Goal: Task Accomplishment & Management: Use online tool/utility

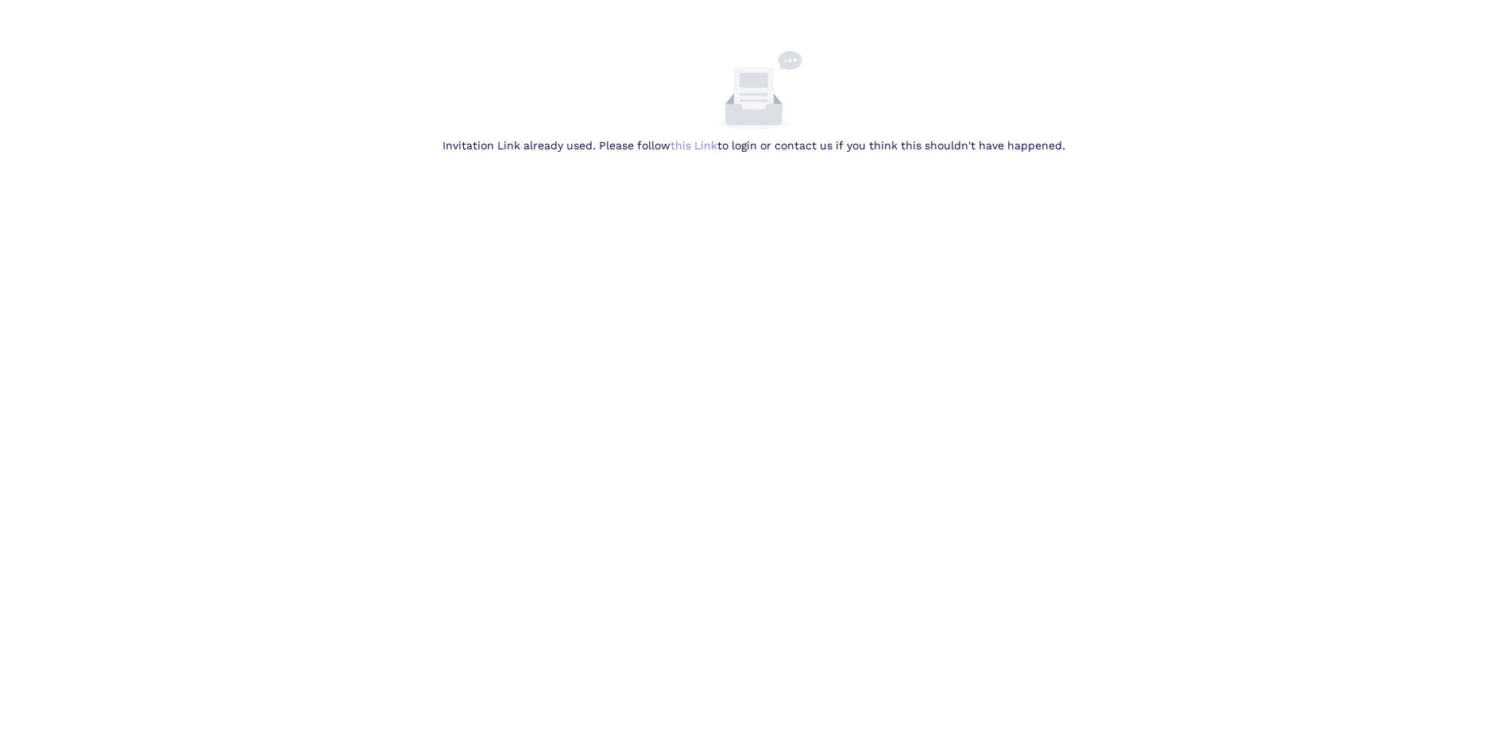
click at [0, 0] on link "this Link" at bounding box center [0, 0] width 0 height 0
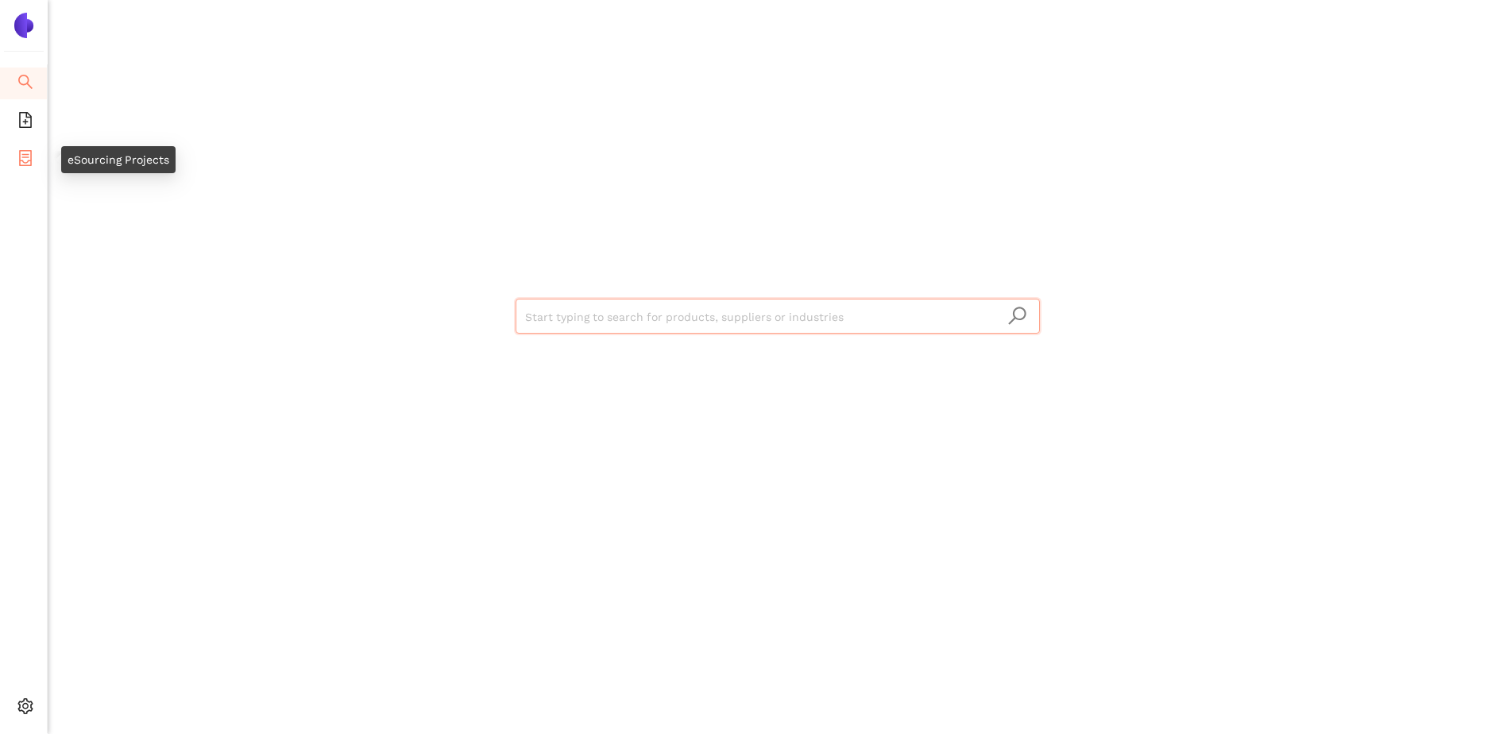
click at [21, 153] on icon "container" at bounding box center [25, 158] width 16 height 16
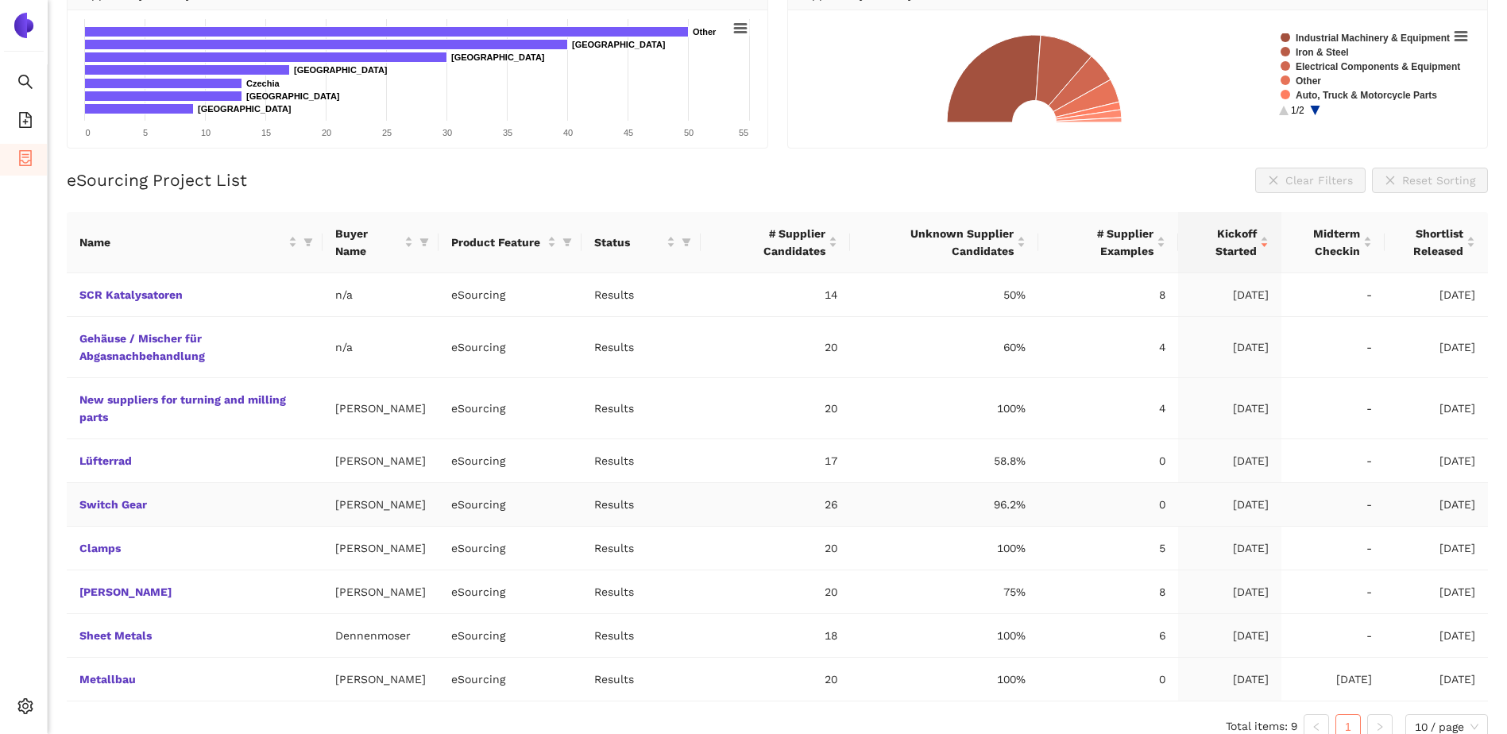
scroll to position [214, 0]
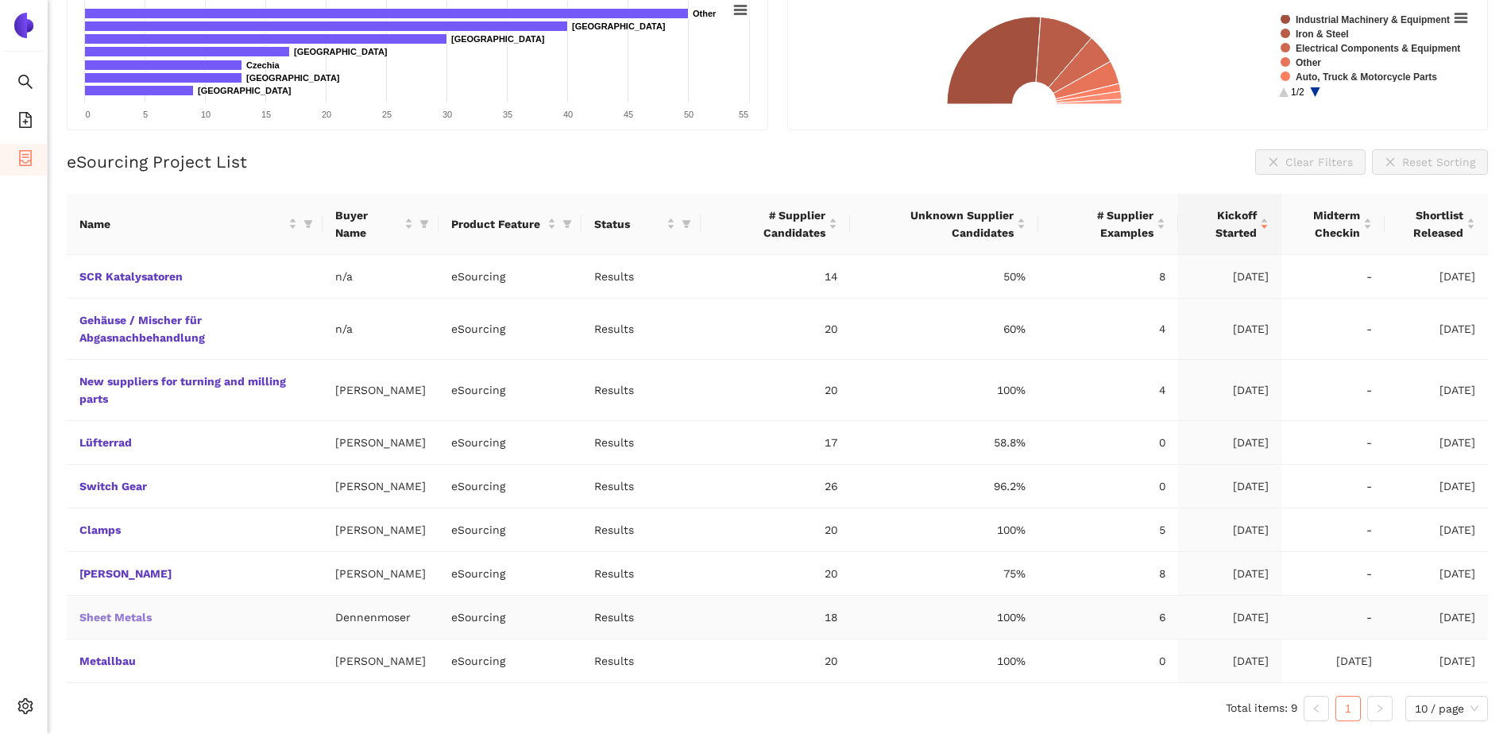
click at [0, 0] on link "Sheet Metals" at bounding box center [0, 0] width 0 height 0
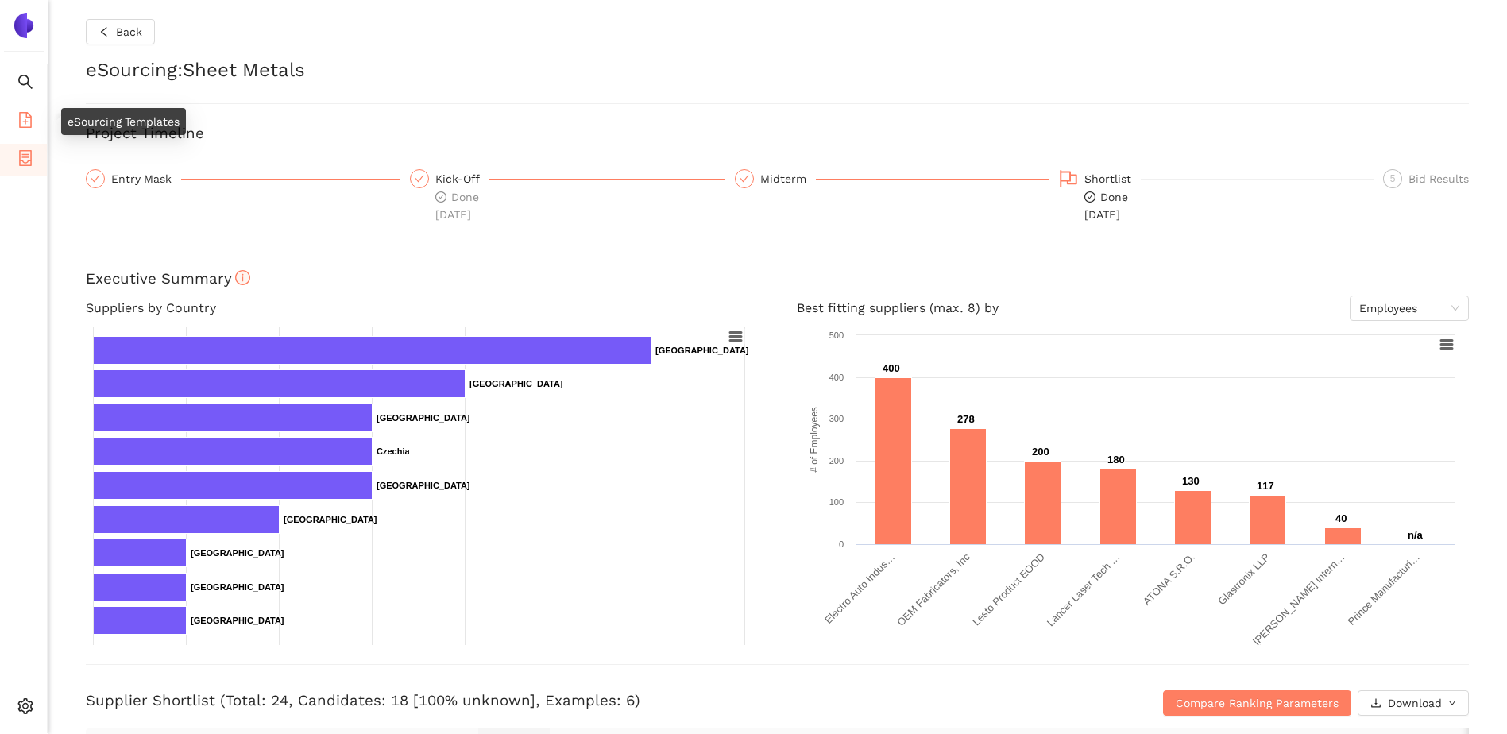
click at [20, 121] on icon "file-add" at bounding box center [25, 120] width 13 height 16
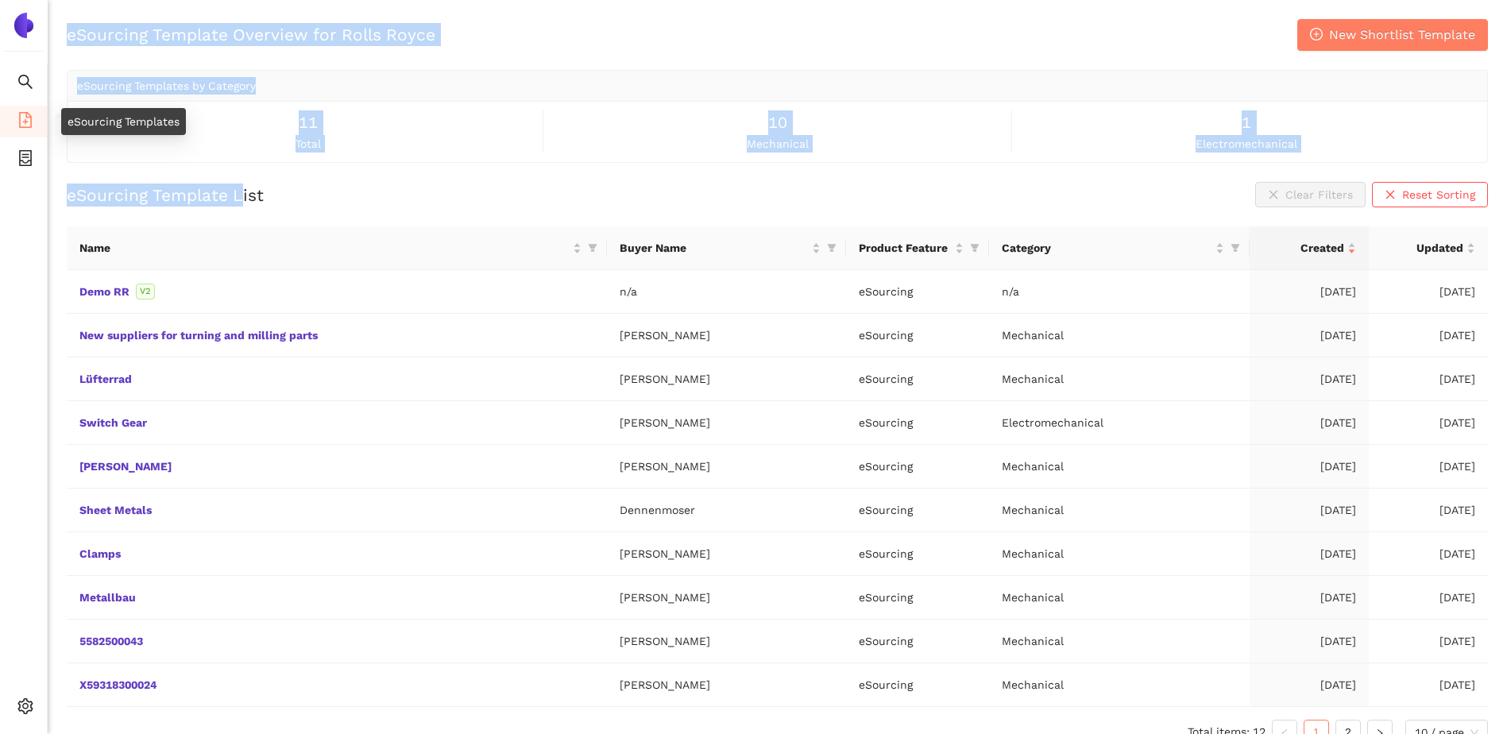
drag, startPoint x: 955, startPoint y: 187, endPoint x: 1027, endPoint y: 181, distance: 71.7
click at [1027, 181] on section "Search eSourcing Templates eSourcing Projects Settings eSourcing Template Overv…" at bounding box center [753, 367] width 1507 height 734
drag, startPoint x: 1027, startPoint y: 181, endPoint x: 1137, endPoint y: 182, distance: 110.4
click at [1135, 184] on div "eSourcing Template List Clear Filters Reset Sorting" at bounding box center [777, 194] width 1421 height 25
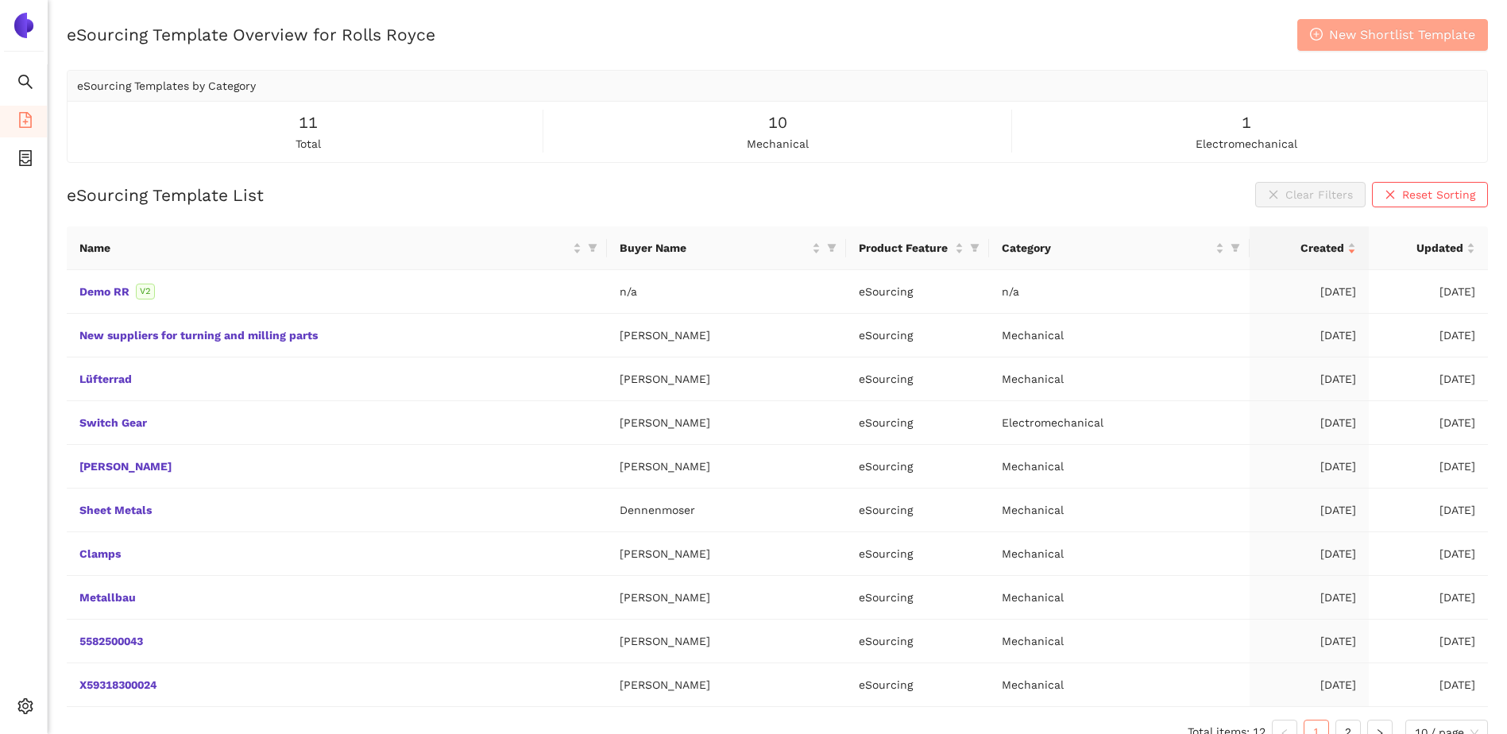
click at [1363, 40] on span "New Shortlist Template" at bounding box center [1402, 35] width 146 height 20
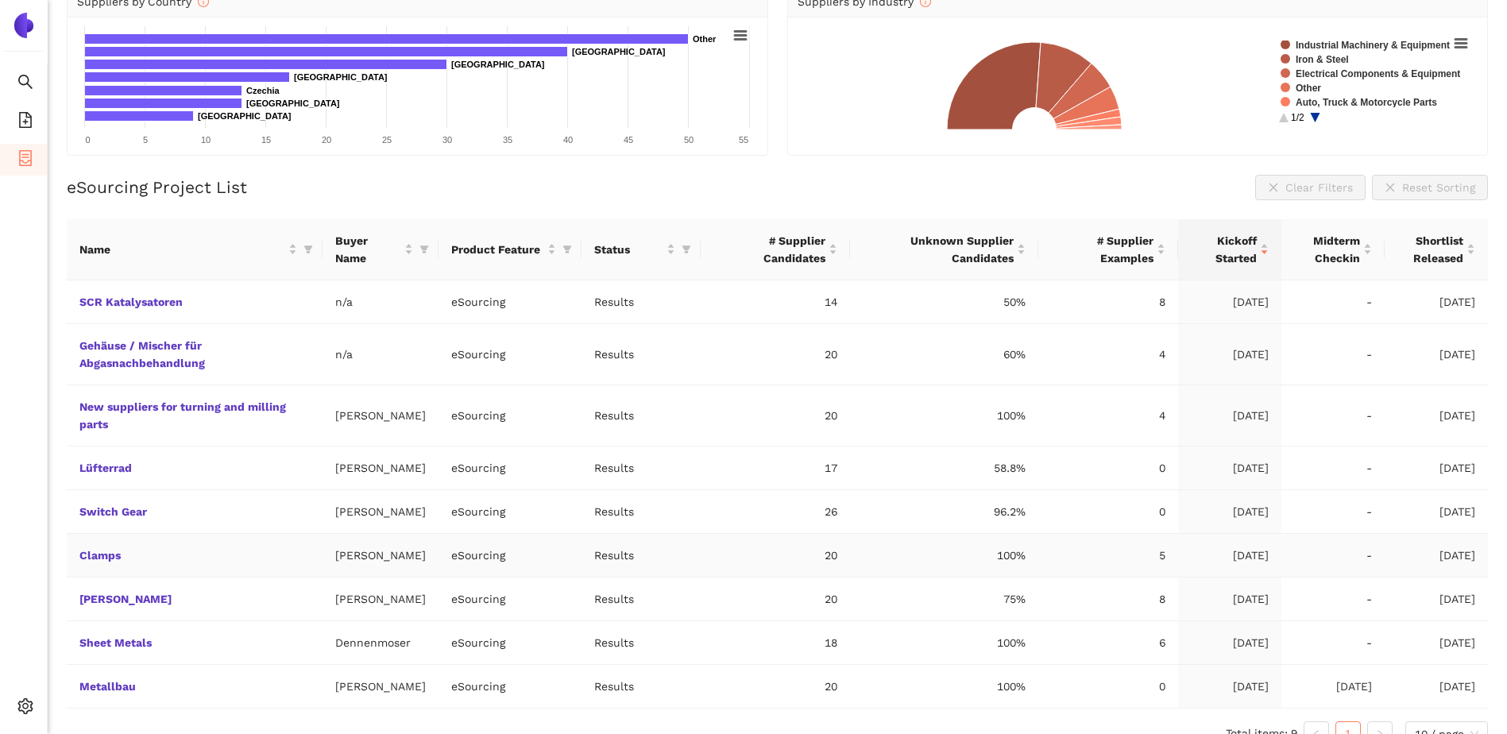
scroll to position [214, 0]
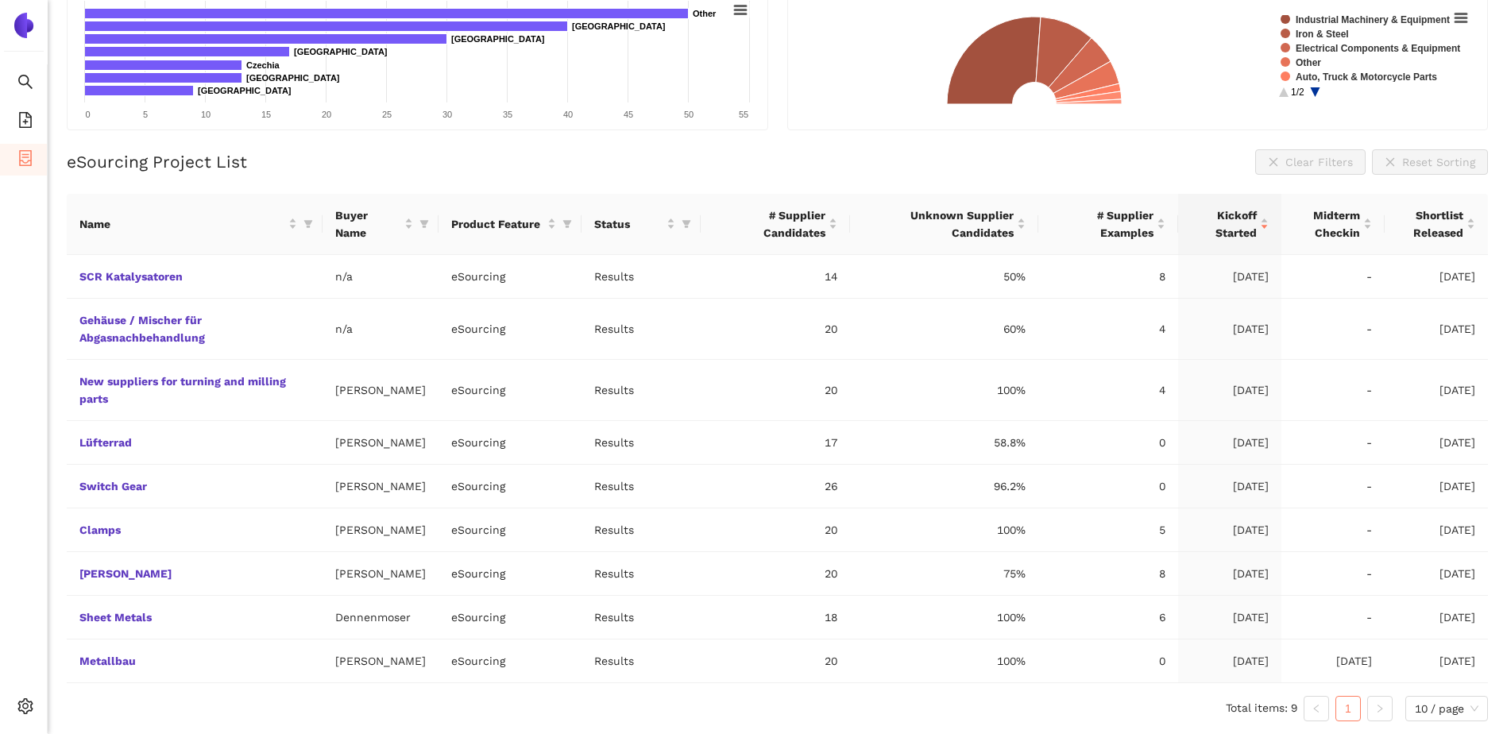
click at [1317, 90] on circle at bounding box center [1314, 91] width 25 height 25
